Goal: Task Accomplishment & Management: Complete application form

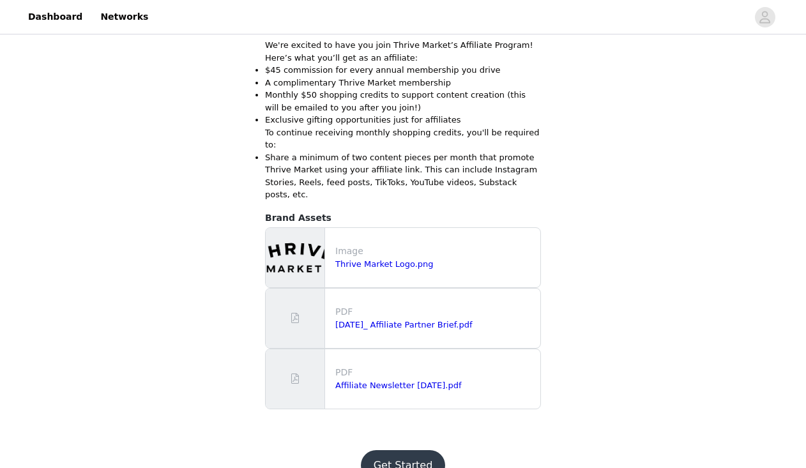
scroll to position [402, 0]
click at [394, 451] on button "Get Started" at bounding box center [403, 466] width 85 height 31
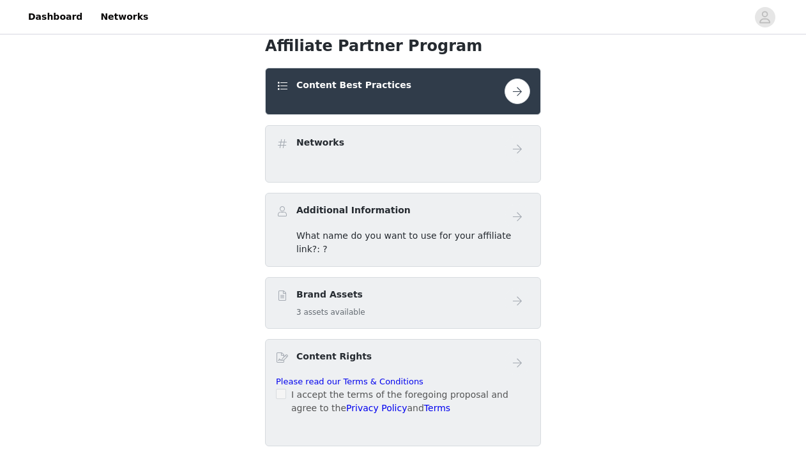
scroll to position [321, 0]
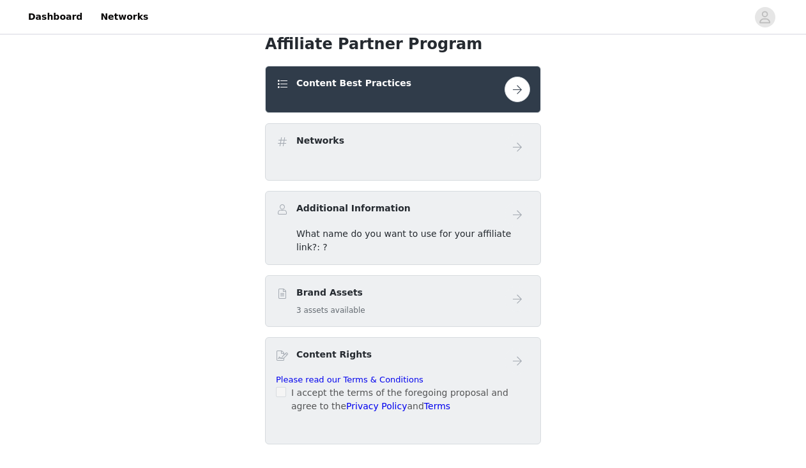
click at [426, 212] on div "Additional Information" at bounding box center [390, 211] width 229 height 19
click at [441, 239] on span "What name do you want to use for your affiliate link?: ?" at bounding box center [403, 241] width 215 height 24
click at [523, 90] on button "button" at bounding box center [517, 90] width 26 height 26
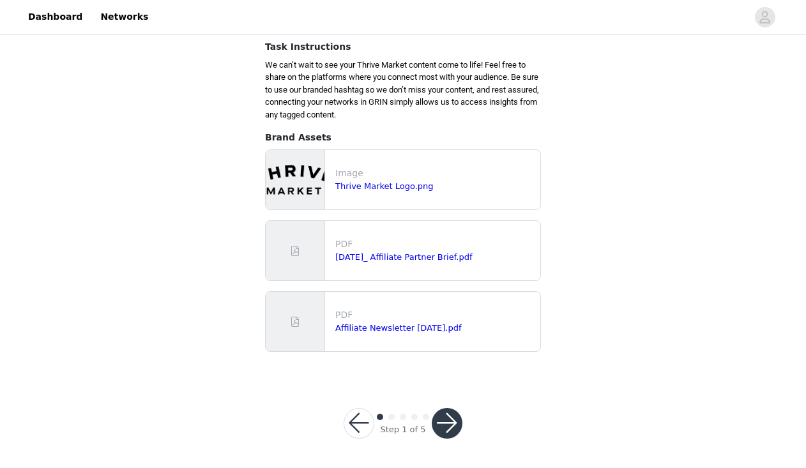
scroll to position [160, 0]
click at [446, 421] on button "button" at bounding box center [447, 424] width 31 height 31
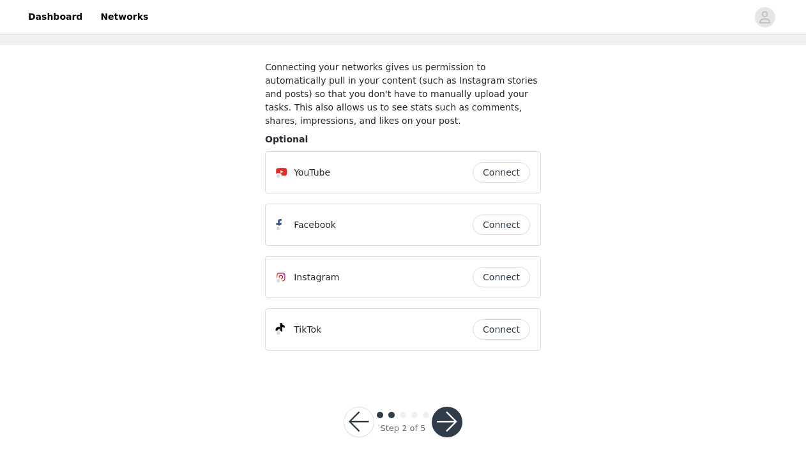
scroll to position [57, 0]
click at [490, 283] on button "Connect" at bounding box center [500, 277] width 57 height 20
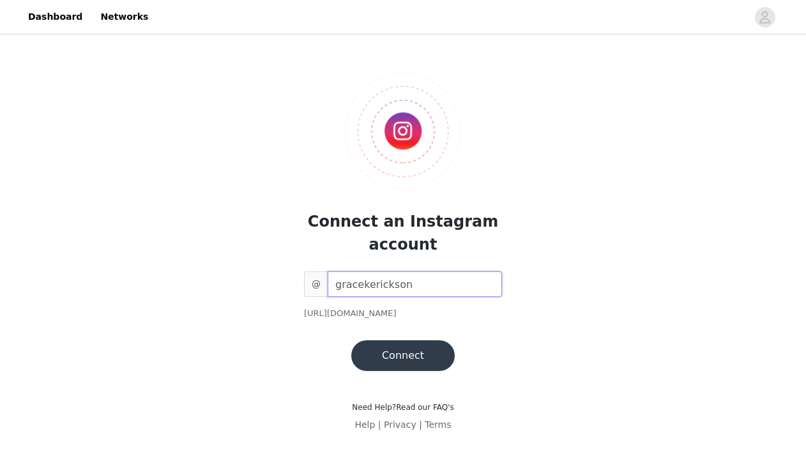
type input "gracekerickson"
click at [405, 358] on button "Connect" at bounding box center [402, 355] width 103 height 31
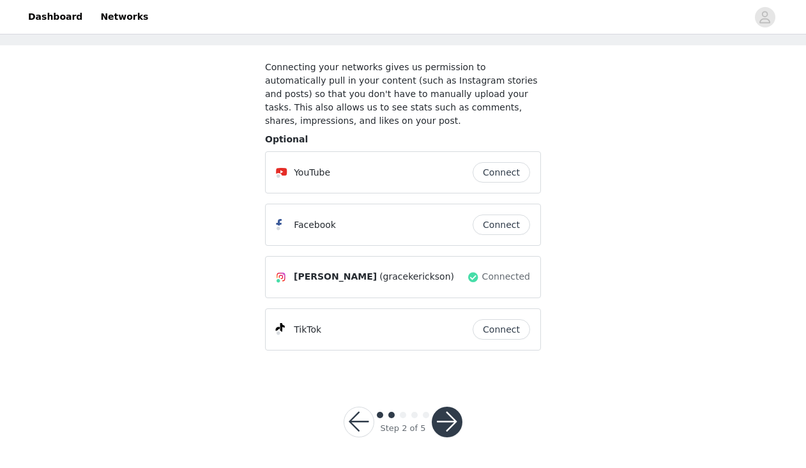
scroll to position [57, 0]
click at [448, 426] on button "button" at bounding box center [447, 422] width 31 height 31
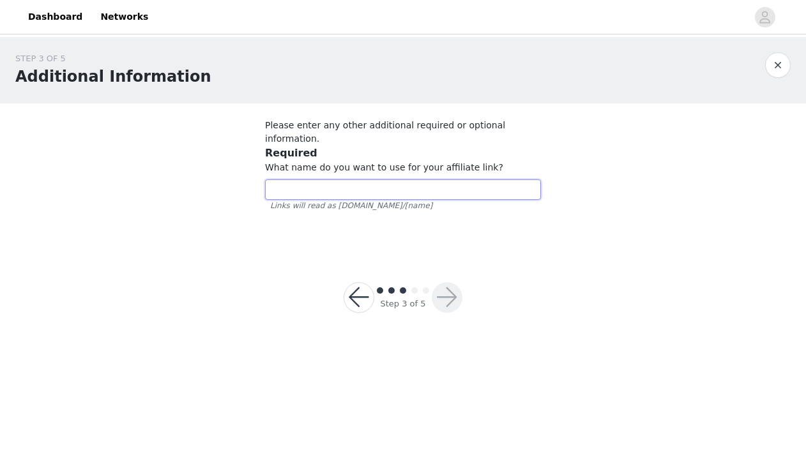
click at [432, 179] on input "text" at bounding box center [403, 189] width 276 height 20
type input "Stackhaus"
click at [451, 282] on button "button" at bounding box center [447, 297] width 31 height 31
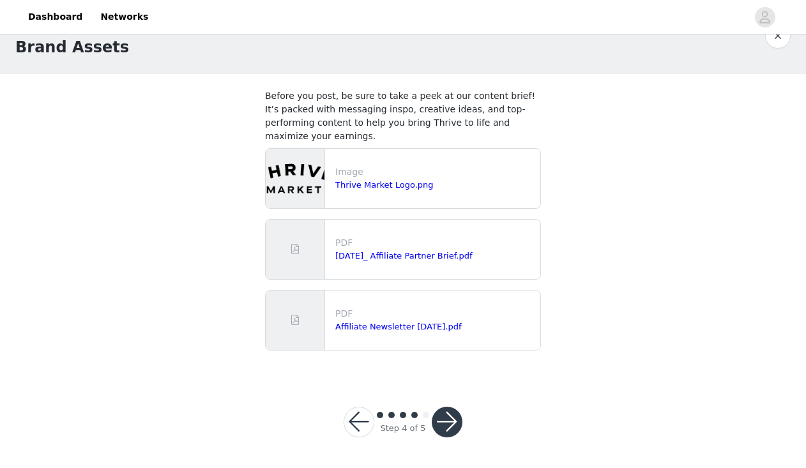
scroll to position [29, 0]
click at [444, 421] on button "button" at bounding box center [447, 422] width 31 height 31
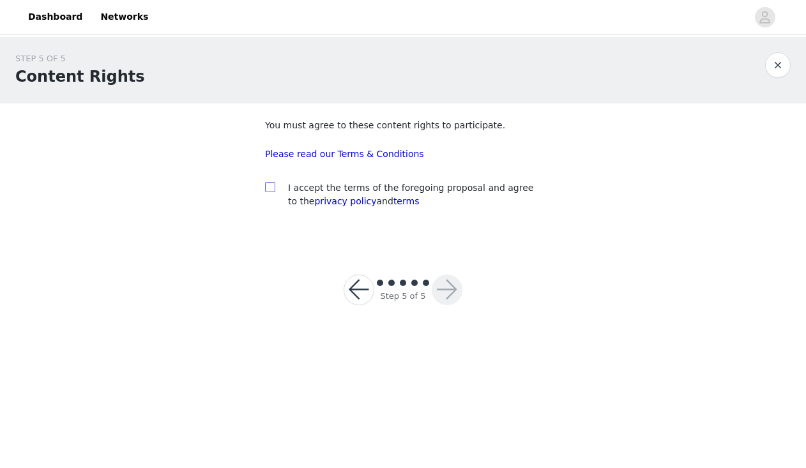
click at [273, 186] on input "checkbox" at bounding box center [269, 186] width 9 height 9
checkbox input "true"
click at [456, 286] on button "button" at bounding box center [447, 290] width 31 height 31
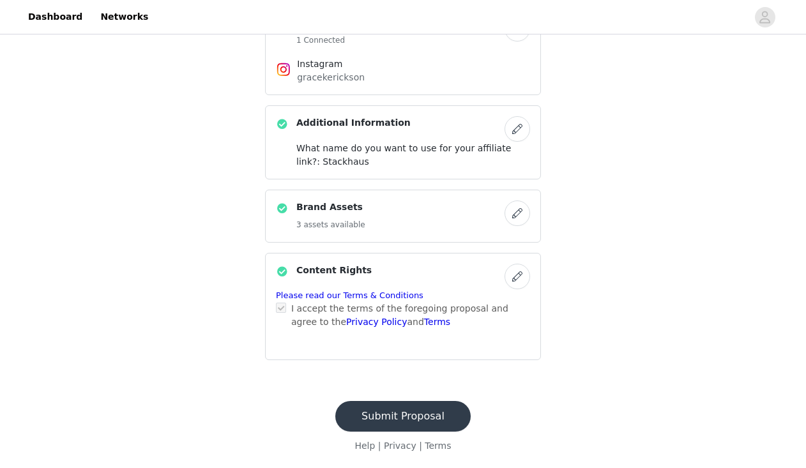
scroll to position [444, 0]
click at [358, 423] on button "Submit Proposal" at bounding box center [402, 417] width 135 height 31
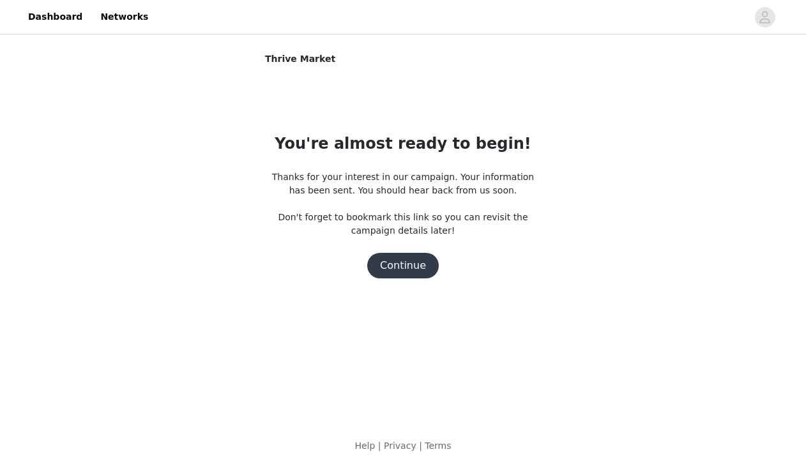
click at [402, 266] on button "Continue" at bounding box center [403, 266] width 72 height 26
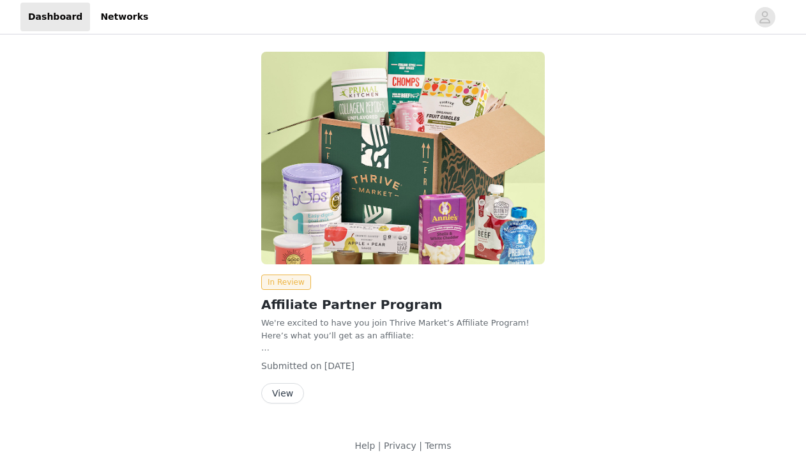
click at [292, 393] on button "View" at bounding box center [282, 393] width 43 height 20
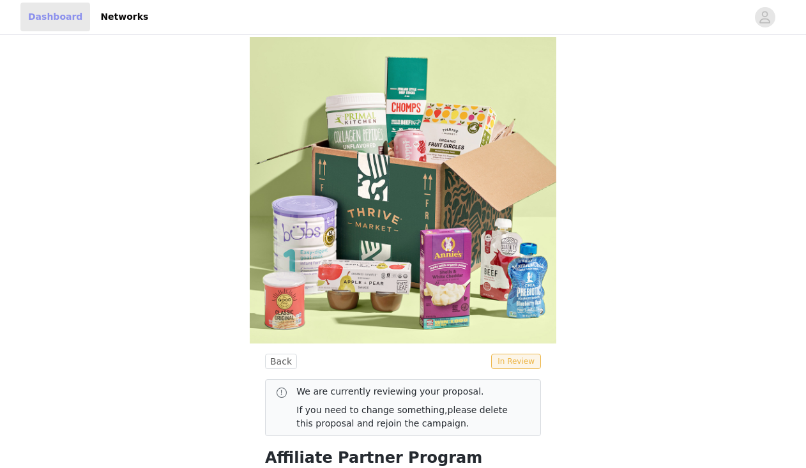
click at [47, 21] on link "Dashboard" at bounding box center [55, 17] width 70 height 29
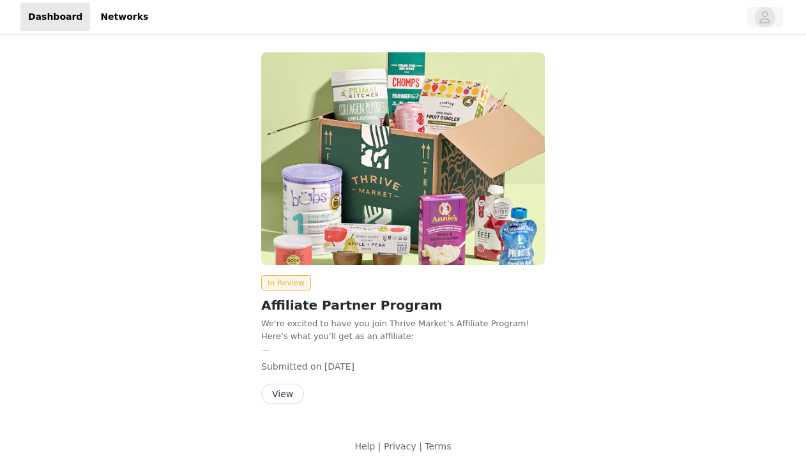
click at [773, 8] on button "button" at bounding box center [765, 17] width 36 height 20
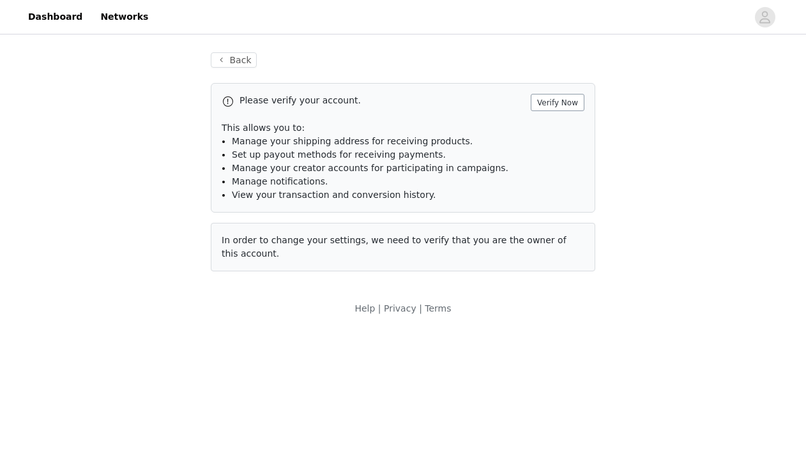
click at [555, 96] on button "Verify Now" at bounding box center [558, 102] width 54 height 17
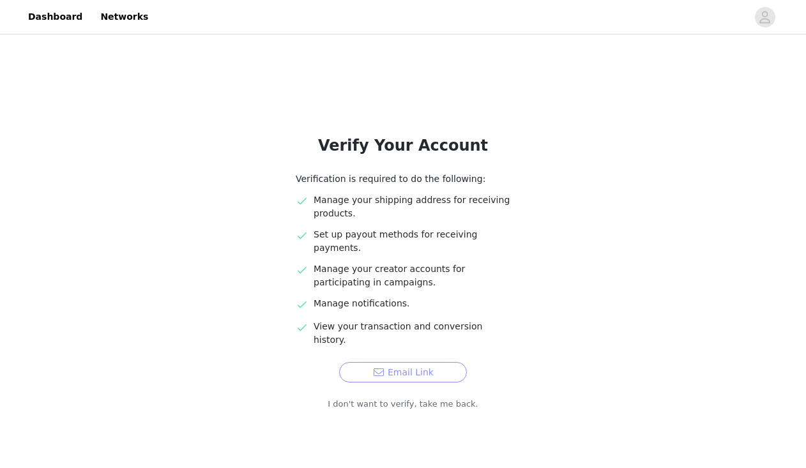
click at [388, 362] on button "Email Link" at bounding box center [403, 372] width 128 height 20
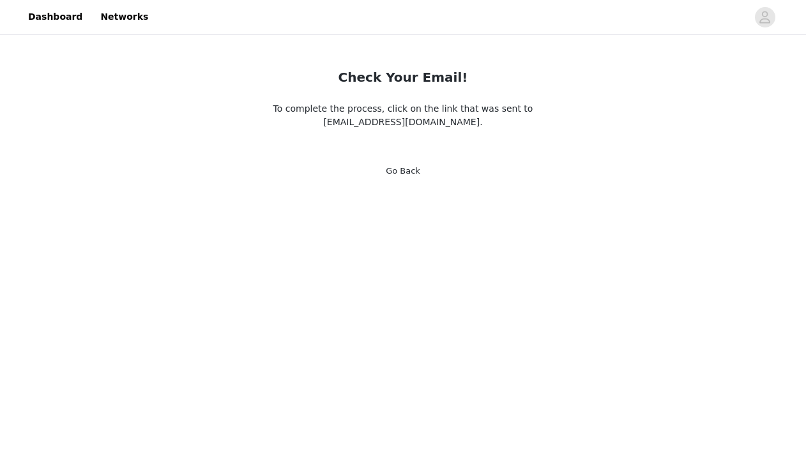
click at [401, 170] on link "Go Back" at bounding box center [403, 171] width 34 height 10
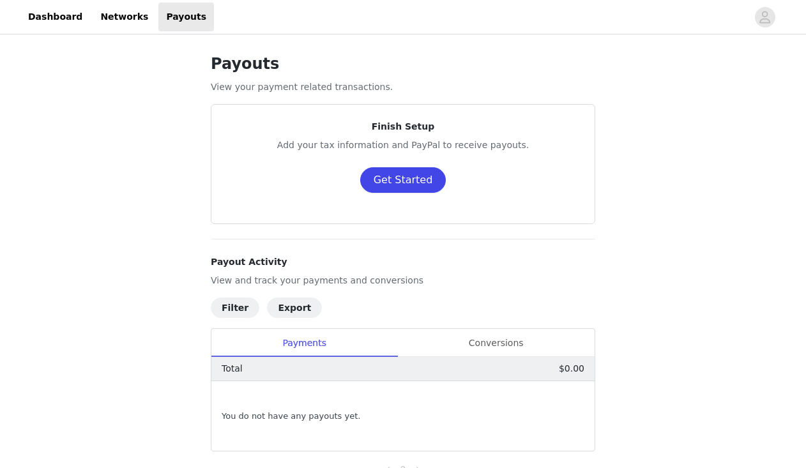
click at [404, 181] on button "Get Started" at bounding box center [403, 180] width 86 height 26
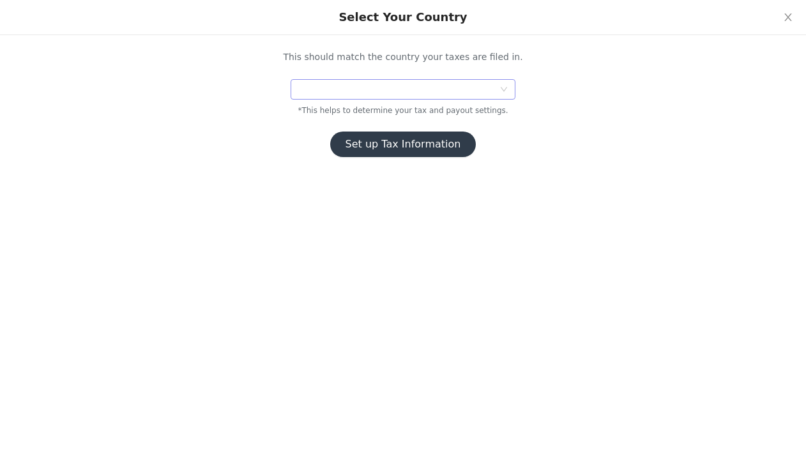
click at [408, 91] on div at bounding box center [398, 89] width 201 height 19
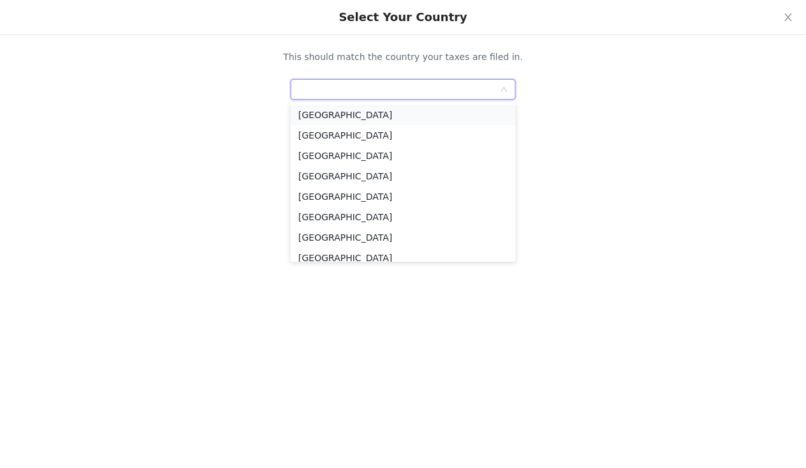
click at [368, 116] on li "United States" at bounding box center [402, 115] width 225 height 20
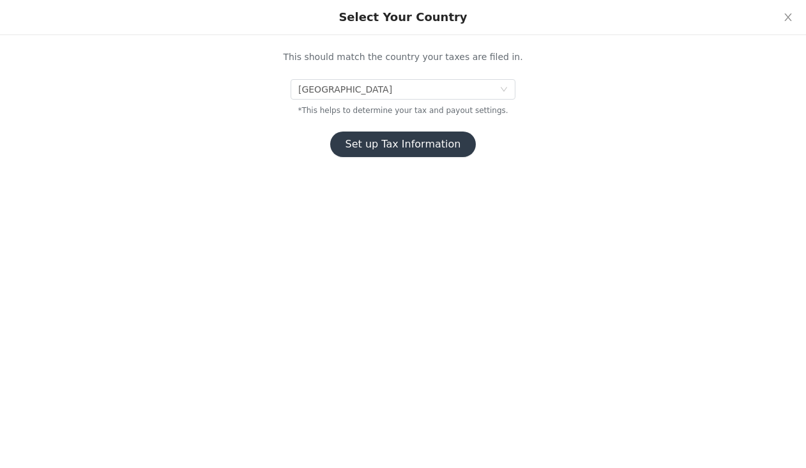
click at [375, 148] on button "Set up Tax Information" at bounding box center [403, 145] width 146 height 26
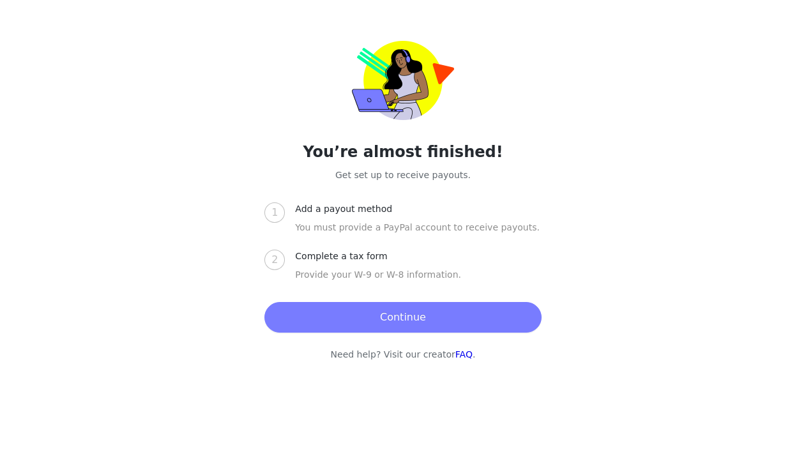
click at [349, 315] on button "Continue" at bounding box center [402, 317] width 276 height 31
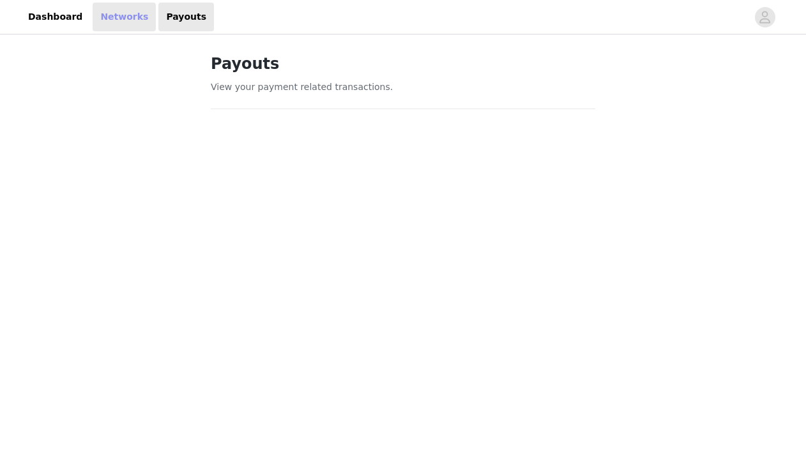
click at [124, 14] on link "Networks" at bounding box center [124, 17] width 63 height 29
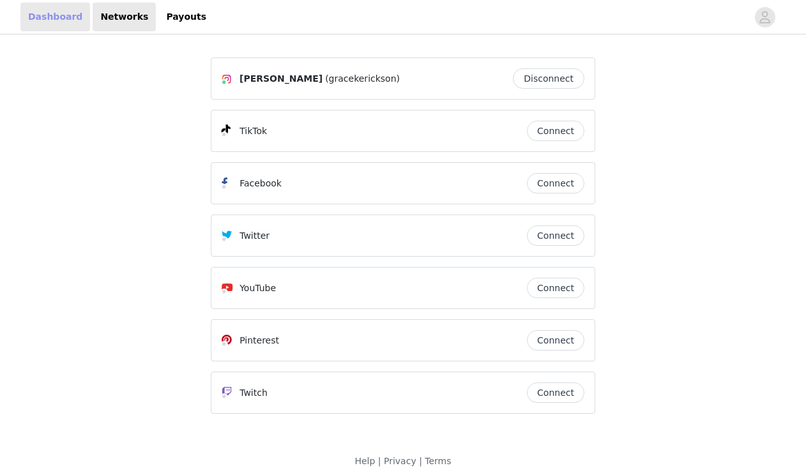
click at [67, 14] on link "Dashboard" at bounding box center [55, 17] width 70 height 29
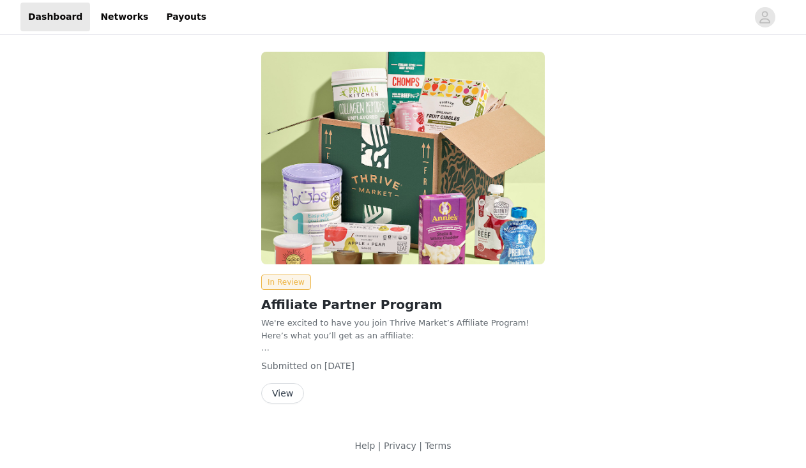
scroll to position [1, 0]
